Goal: Find specific page/section: Find specific page/section

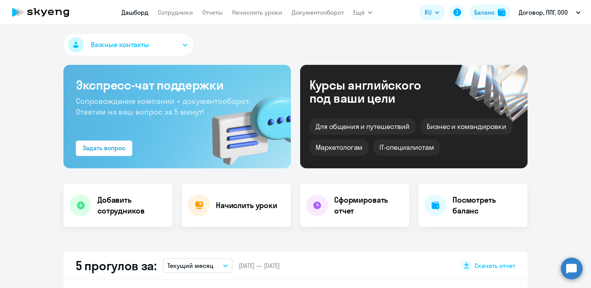
select select "30"
click at [175, 10] on link "Сотрудники" at bounding box center [175, 13] width 35 height 8
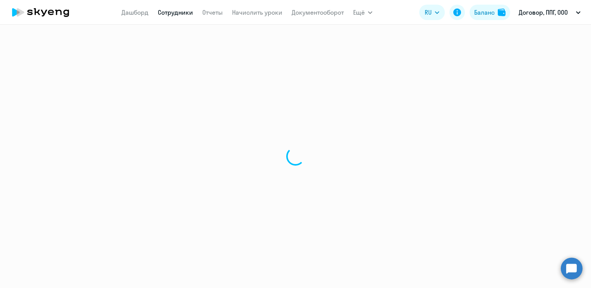
select select "30"
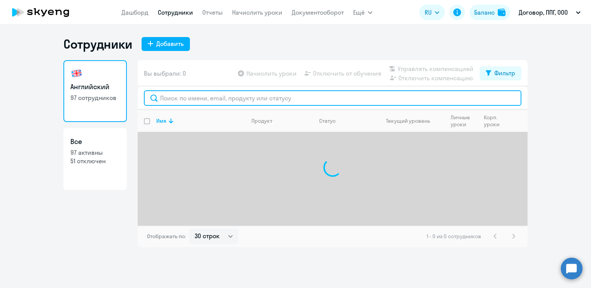
click at [200, 98] on input "text" at bounding box center [332, 97] width 377 height 15
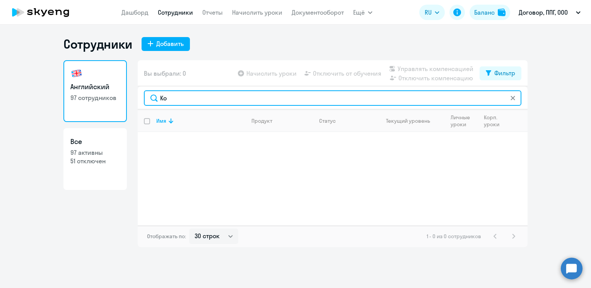
type input "К"
type input "K"
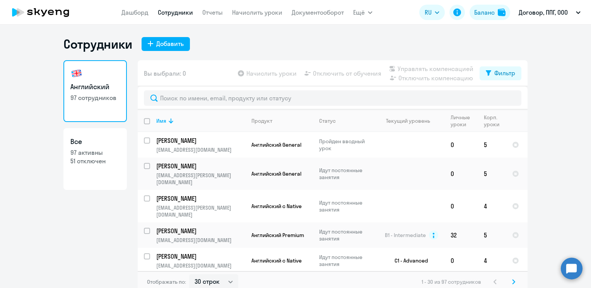
click at [133, 7] on nav "Дашборд Сотрудники Отчеты Начислить уроки Документооборот" at bounding box center [232, 12] width 222 height 15
click at [129, 12] on link "Дашборд" at bounding box center [134, 13] width 27 height 8
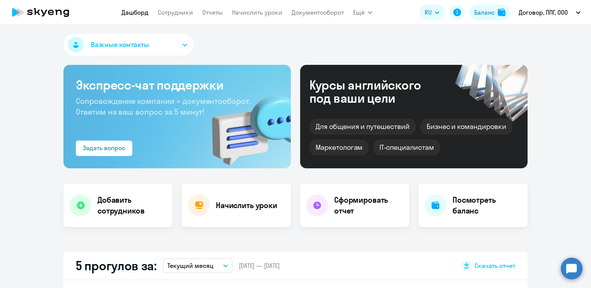
scroll to position [232, 0]
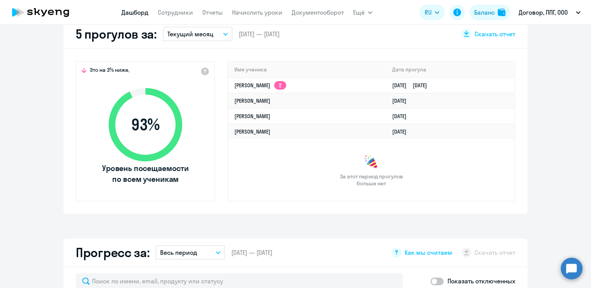
select select "30"
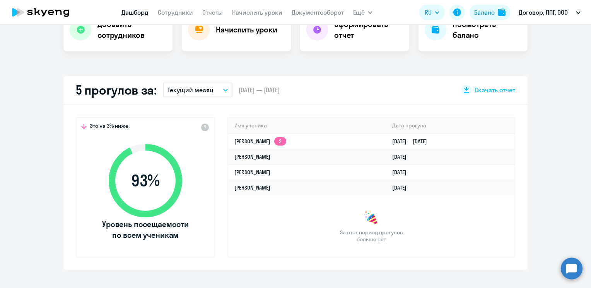
scroll to position [116, 0]
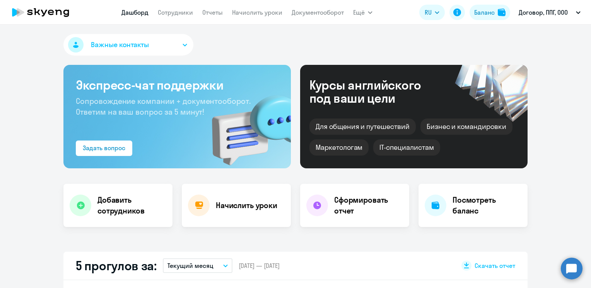
select select "30"
